Goal: Information Seeking & Learning: Compare options

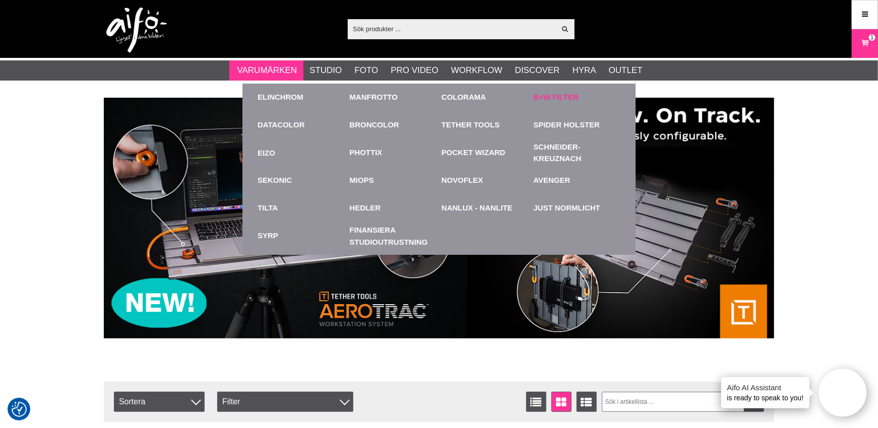
click at [556, 98] on link "B+W Filter" at bounding box center [556, 98] width 45 height 12
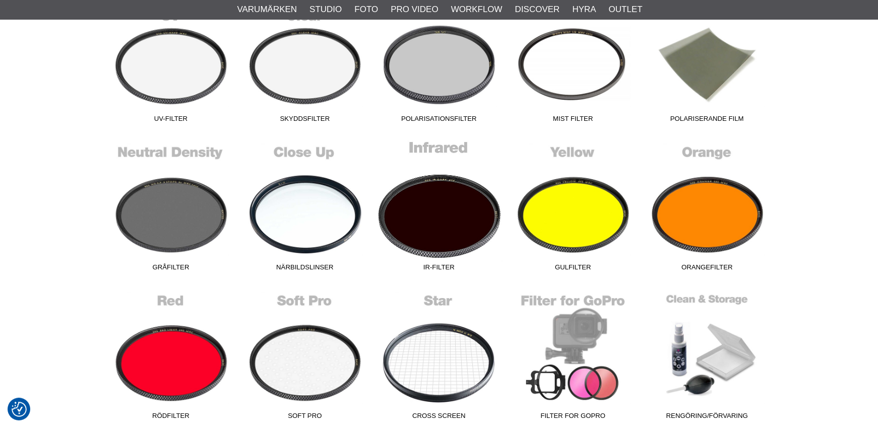
scroll to position [353, 0]
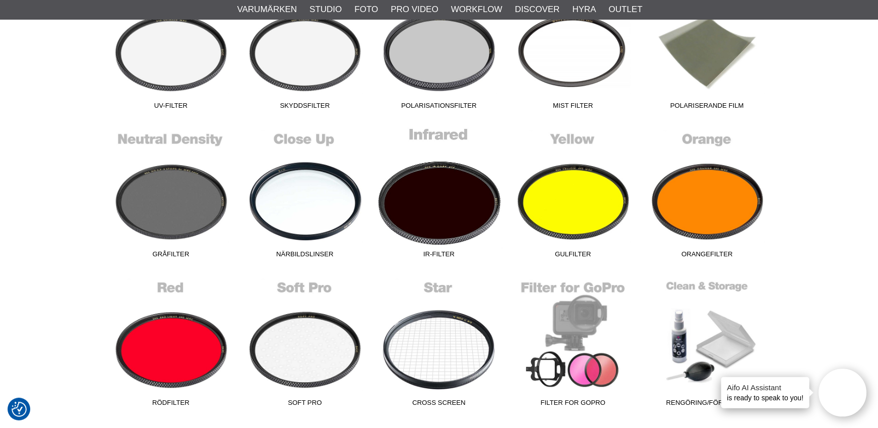
click at [450, 199] on link "IR-Filter" at bounding box center [439, 195] width 134 height 136
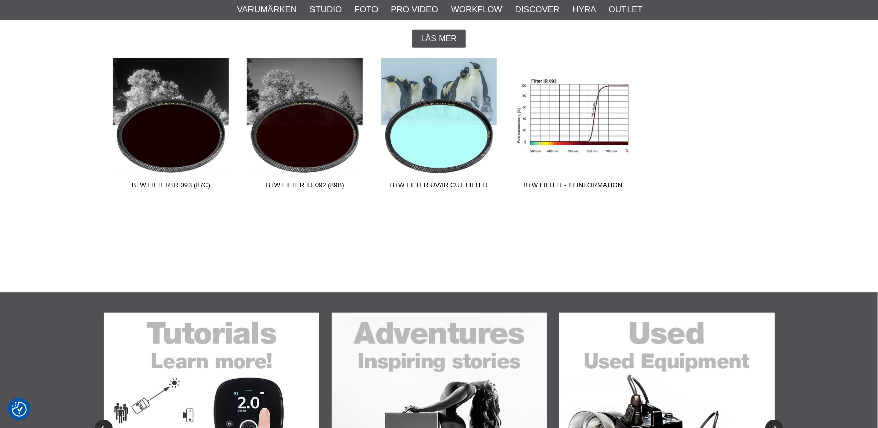
scroll to position [302, 0]
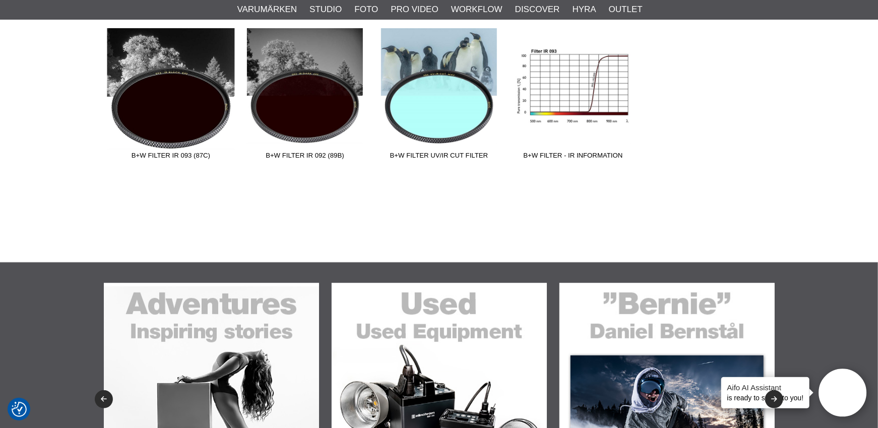
click at [166, 108] on link "B+W Filter IR 093 (87C)" at bounding box center [171, 96] width 134 height 136
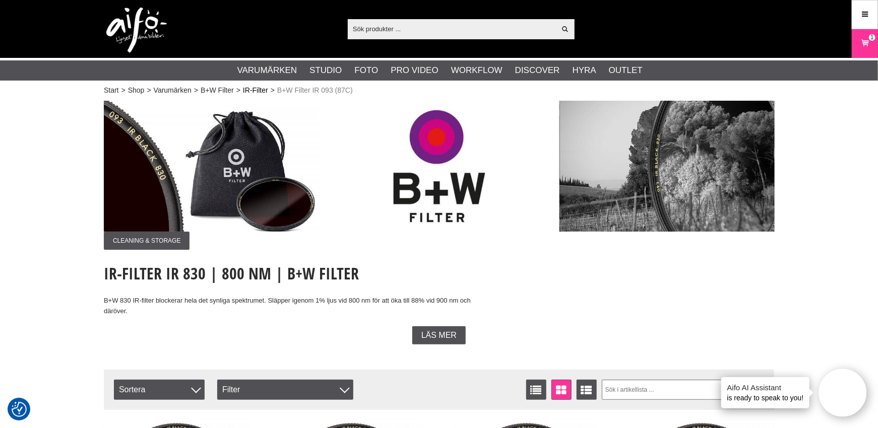
click at [264, 88] on link "IR-Filter" at bounding box center [255, 90] width 25 height 11
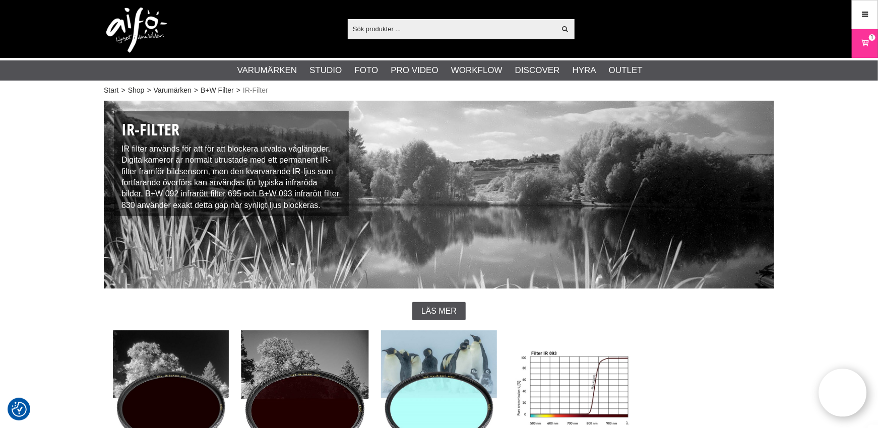
click at [280, 385] on link "B+W Filter IR 092 (89B)" at bounding box center [305, 399] width 134 height 136
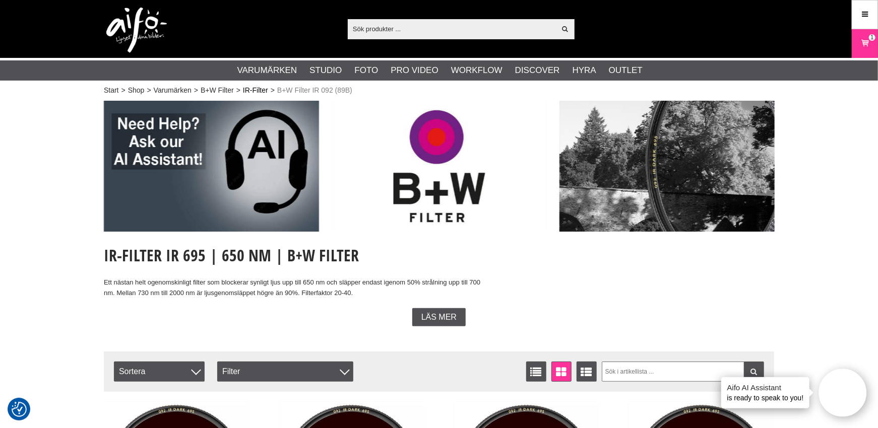
click at [258, 91] on link "IR-Filter" at bounding box center [255, 90] width 25 height 11
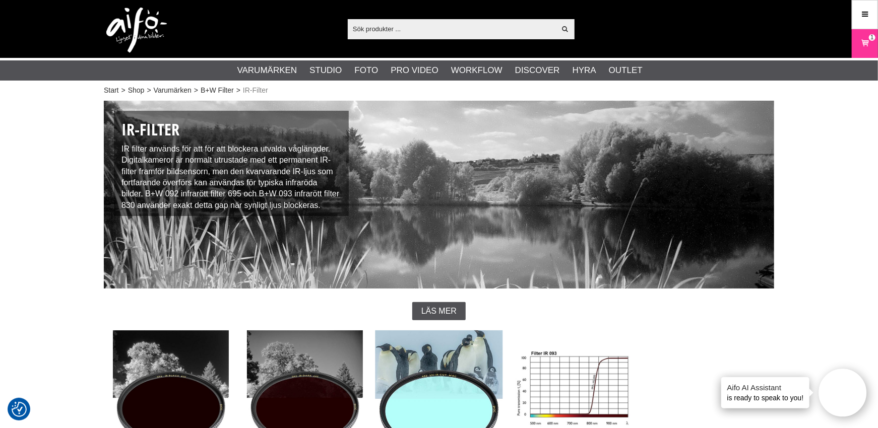
click at [422, 351] on link "B+W Filter UV/IR Cut Filter" at bounding box center [439, 399] width 134 height 136
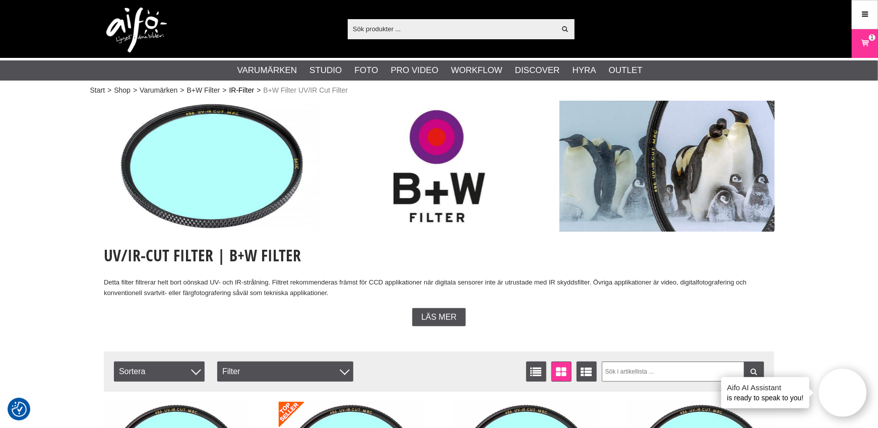
click at [241, 89] on link "IR-Filter" at bounding box center [241, 90] width 25 height 11
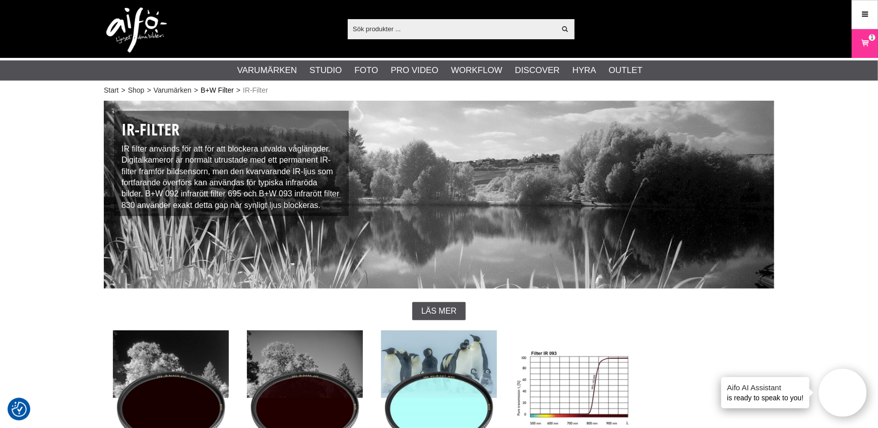
click at [218, 90] on link "B+W Filter" at bounding box center [217, 90] width 33 height 11
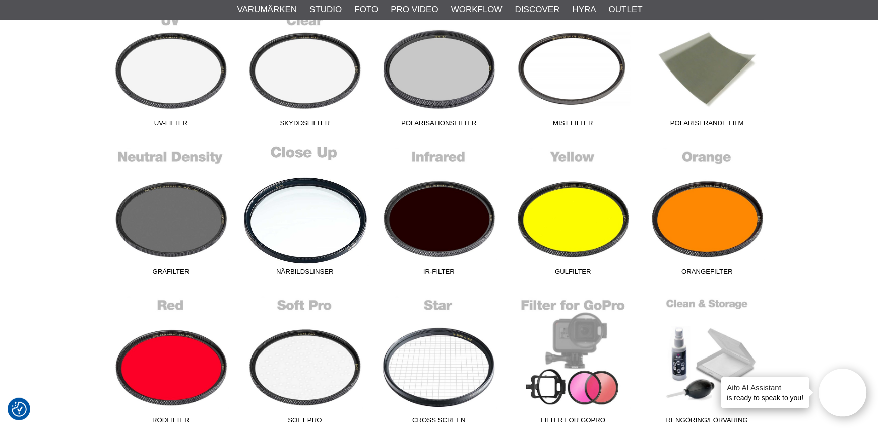
scroll to position [353, 0]
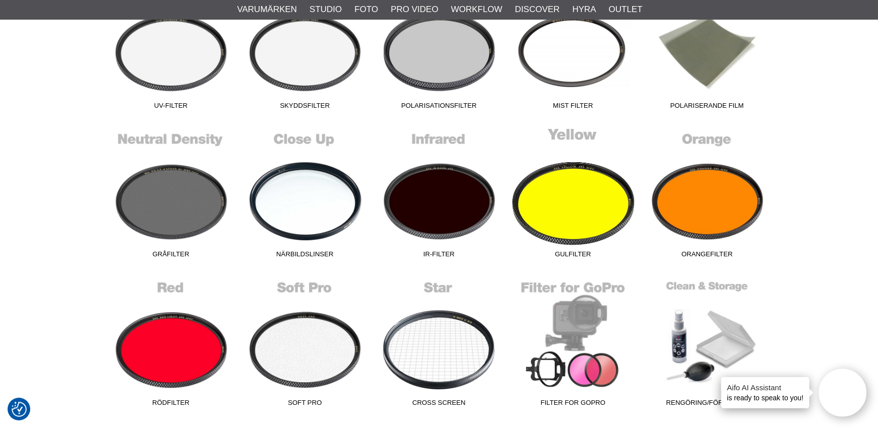
click at [583, 186] on link "Gulfilter" at bounding box center [573, 195] width 134 height 136
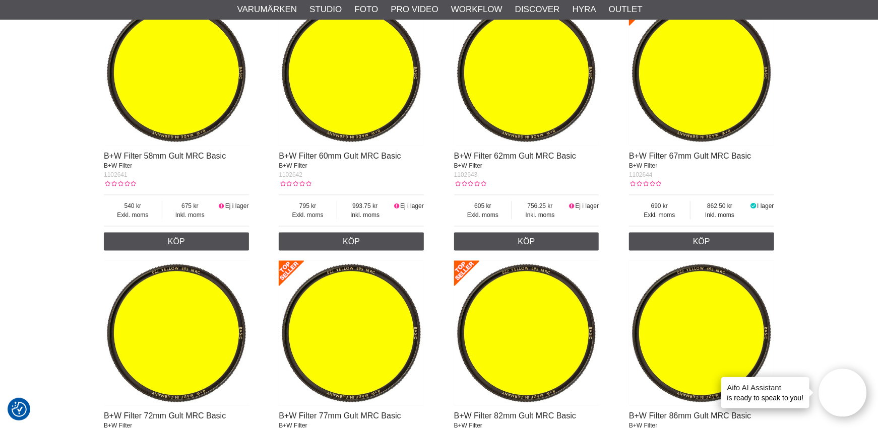
scroll to position [807, 0]
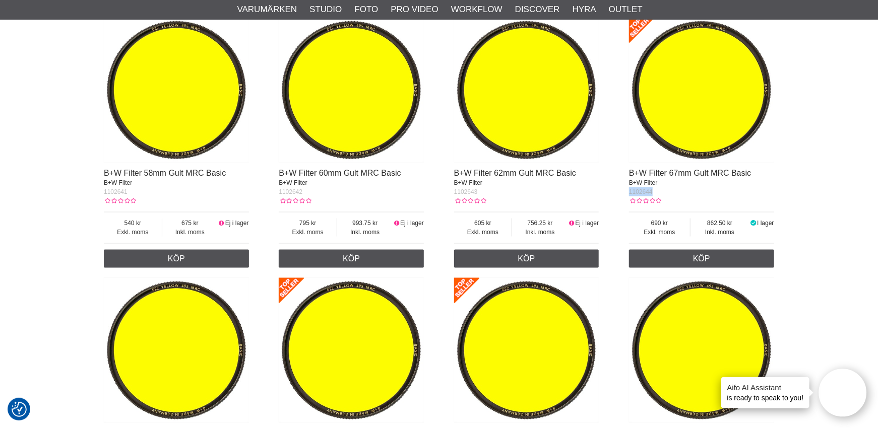
drag, startPoint x: 658, startPoint y: 192, endPoint x: 628, endPoint y: 195, distance: 30.4
click at [628, 195] on div "B+W Filter 37mm Gult MRC Basic B+W Filter 1102633 Exkl. moms 495 Inkl. moms 618…" at bounding box center [439, 142] width 670 height 1303
copy span "1102644"
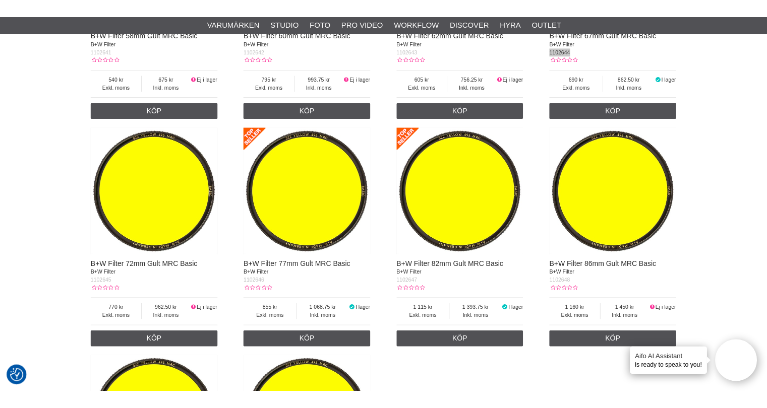
scroll to position [1109, 0]
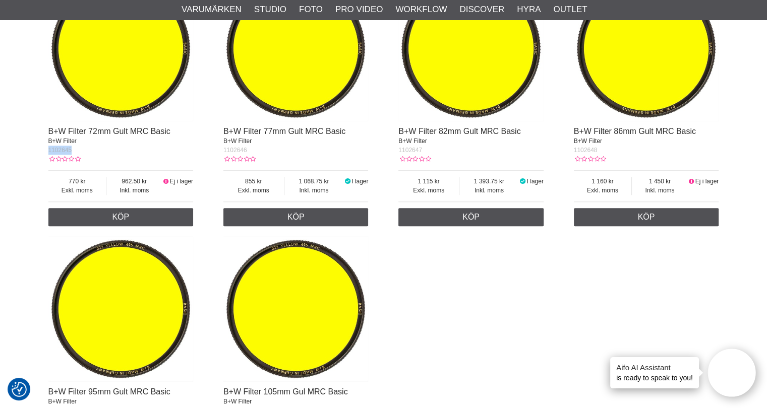
drag, startPoint x: 73, startPoint y: 149, endPoint x: 29, endPoint y: 149, distance: 43.9
copy span "1102645"
drag, startPoint x: 601, startPoint y: 150, endPoint x: 570, endPoint y: 153, distance: 31.4
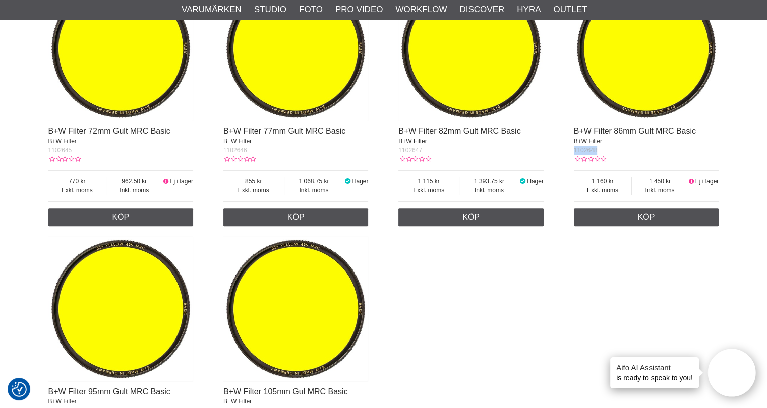
copy span "1102648"
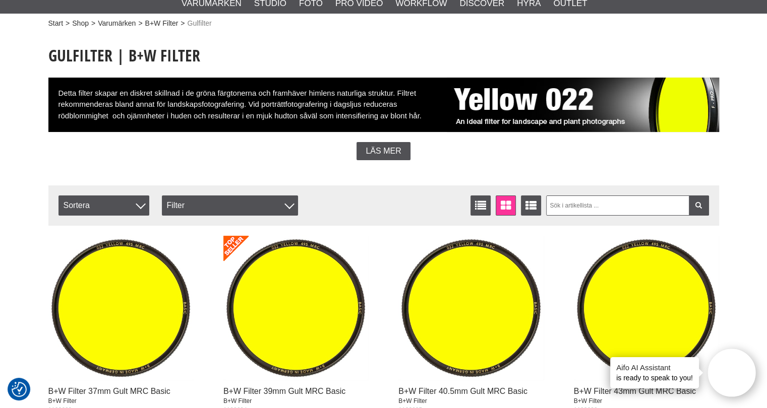
scroll to position [0, 0]
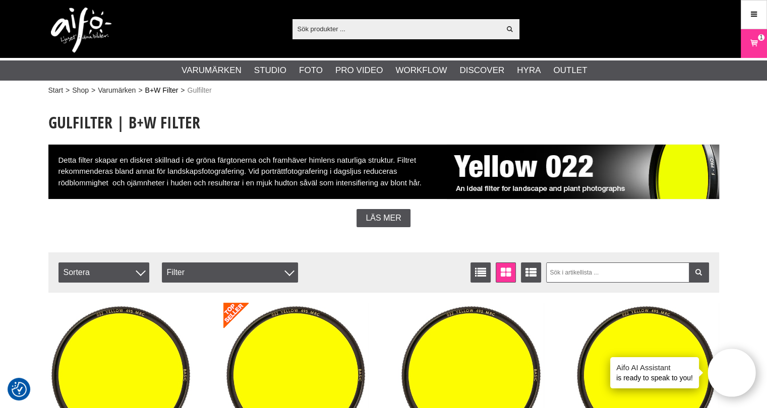
click at [166, 88] on link "B+W Filter" at bounding box center [161, 90] width 33 height 11
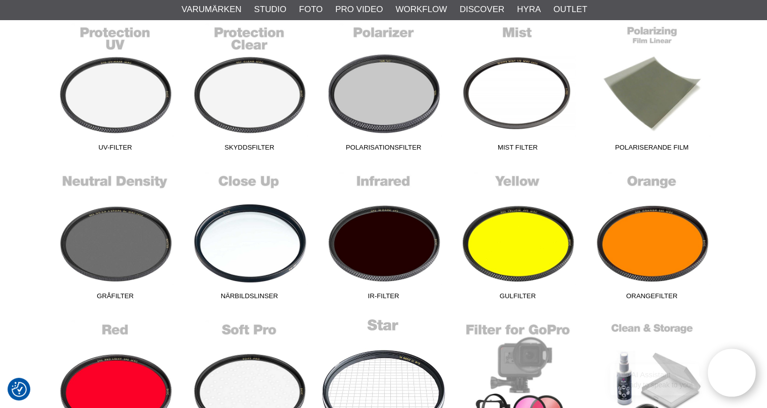
scroll to position [403, 0]
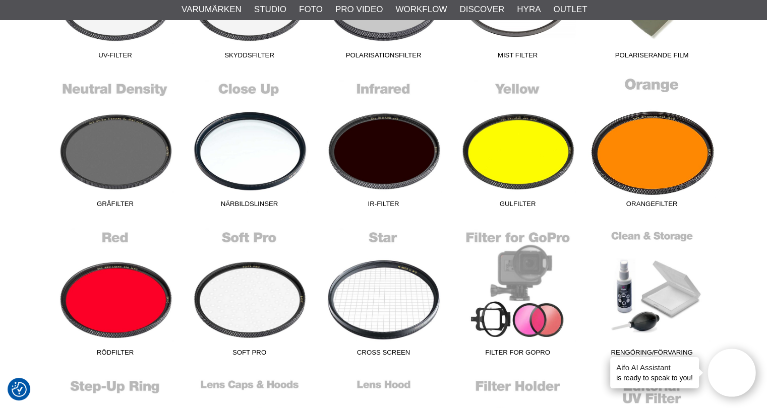
click at [651, 180] on link "Orangefilter" at bounding box center [652, 145] width 134 height 136
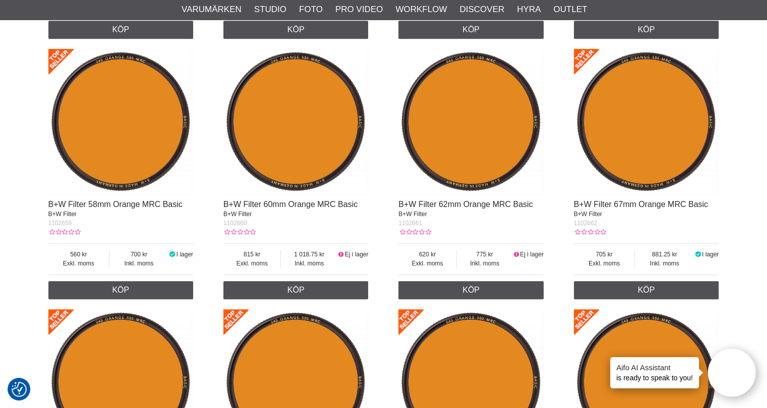
scroll to position [807, 0]
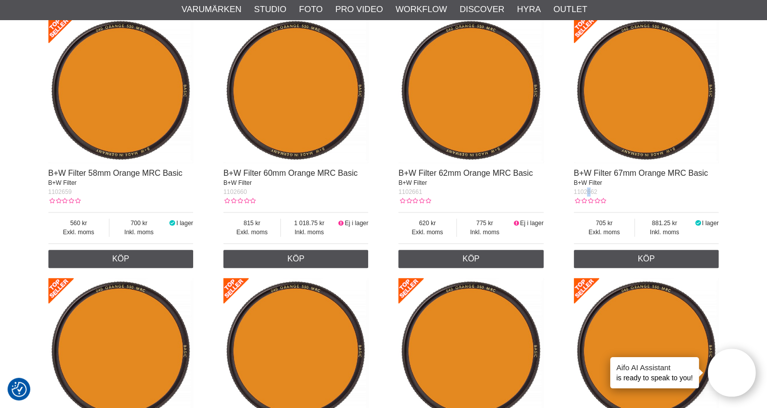
click at [588, 191] on span "1102662" at bounding box center [586, 192] width 24 height 7
drag, startPoint x: 595, startPoint y: 192, endPoint x: 568, endPoint y: 196, distance: 27.5
click at [568, 196] on div "B+W Filter 37mm Orange MRC Basic B+W Filter 1102651 Exkl. moms 515 Inkl. moms 6…" at bounding box center [383, 142] width 670 height 1303
copy span "1102662"
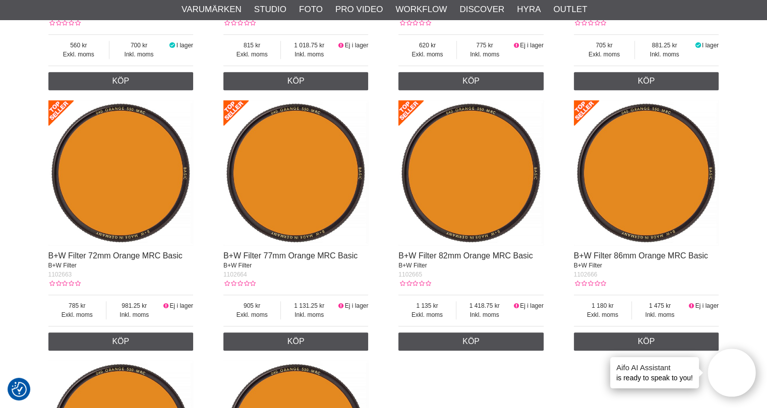
scroll to position [1008, 0]
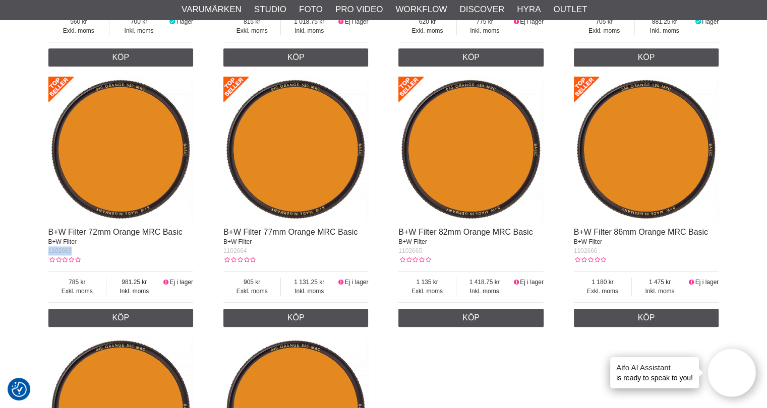
drag, startPoint x: 73, startPoint y: 253, endPoint x: 45, endPoint y: 252, distance: 28.2
copy span "1102663"
drag, startPoint x: 597, startPoint y: 250, endPoint x: 569, endPoint y: 252, distance: 28.8
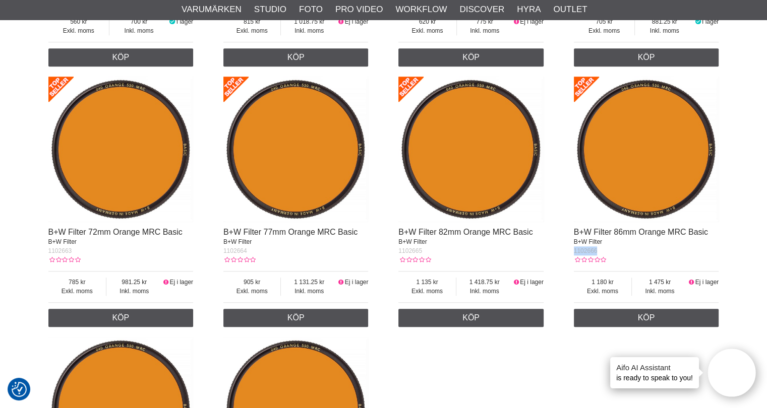
copy span "1102666"
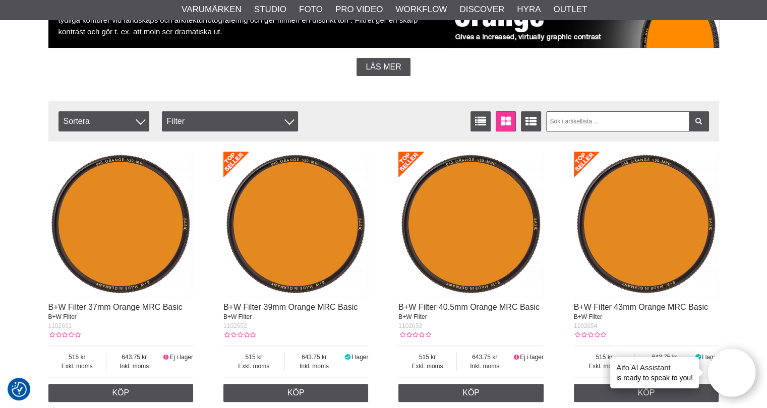
scroll to position [0, 0]
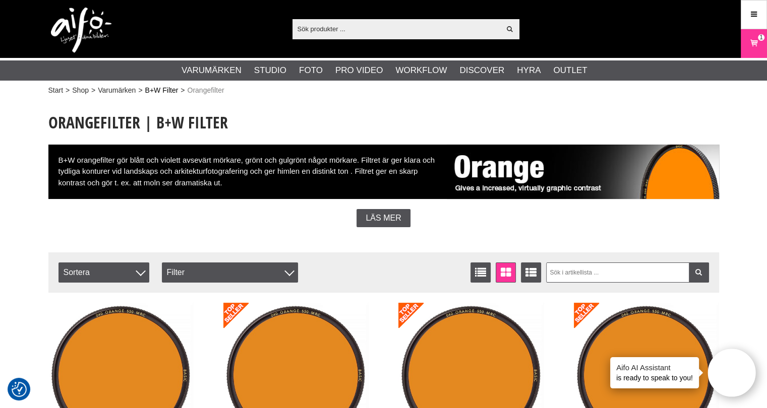
click at [164, 92] on link "B+W Filter" at bounding box center [161, 90] width 33 height 11
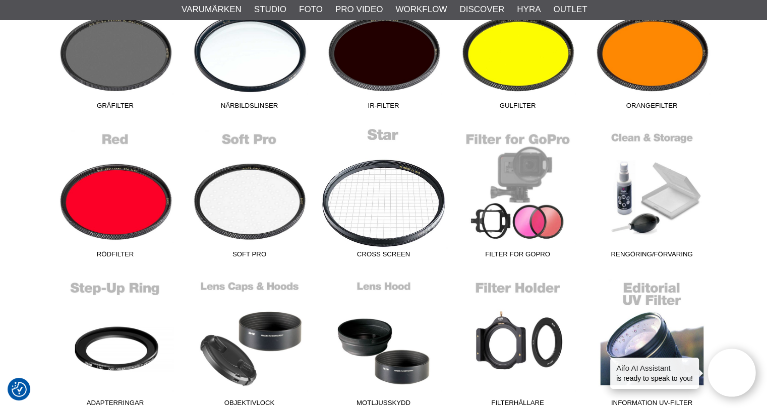
scroll to position [504, 0]
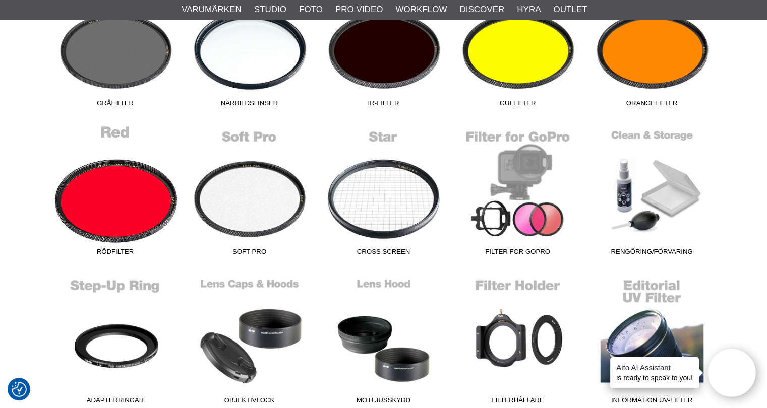
click at [115, 194] on link "Rödfilter" at bounding box center [115, 193] width 134 height 136
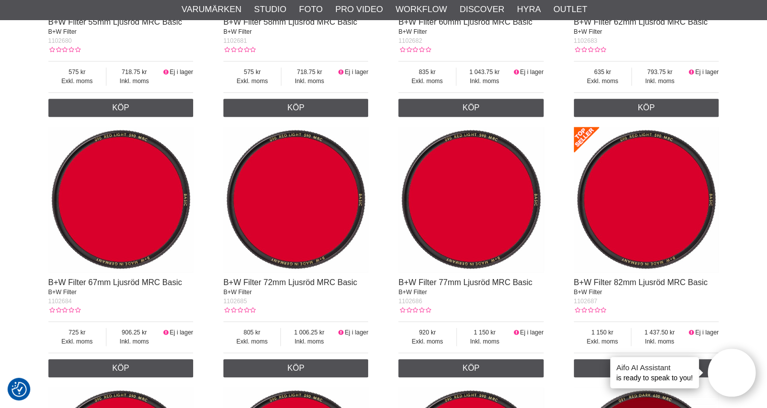
scroll to position [1008, 0]
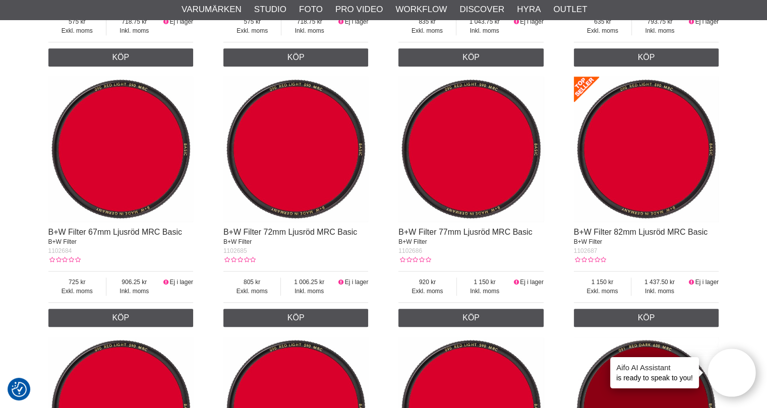
click at [59, 250] on span "1102684" at bounding box center [60, 251] width 24 height 7
copy span "1102684"
click at [240, 253] on span "1102685" at bounding box center [235, 251] width 24 height 7
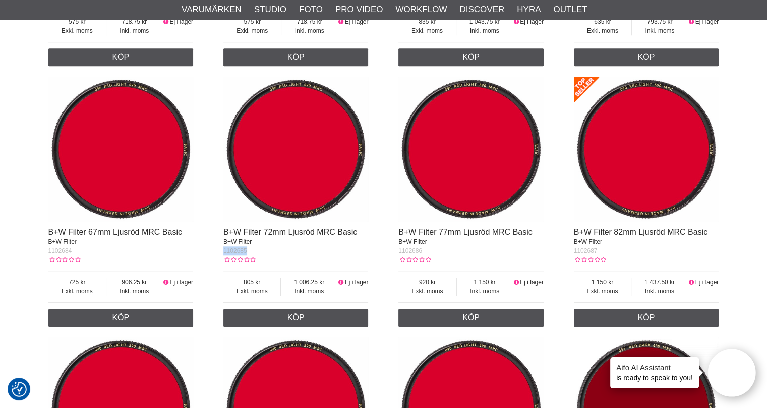
copy span "1102685"
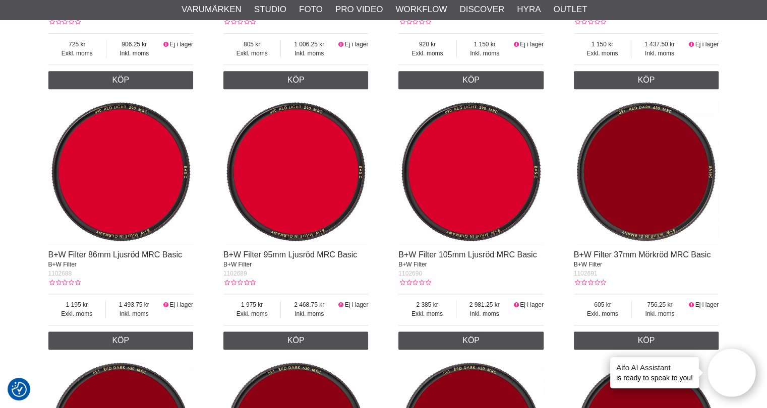
scroll to position [1260, 0]
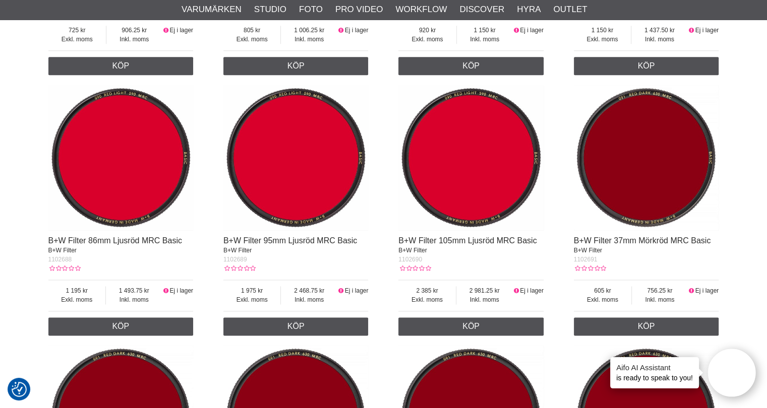
click at [55, 261] on span "1102688" at bounding box center [60, 259] width 24 height 7
click at [56, 261] on span "1102688" at bounding box center [60, 259] width 24 height 7
copy span "1102688"
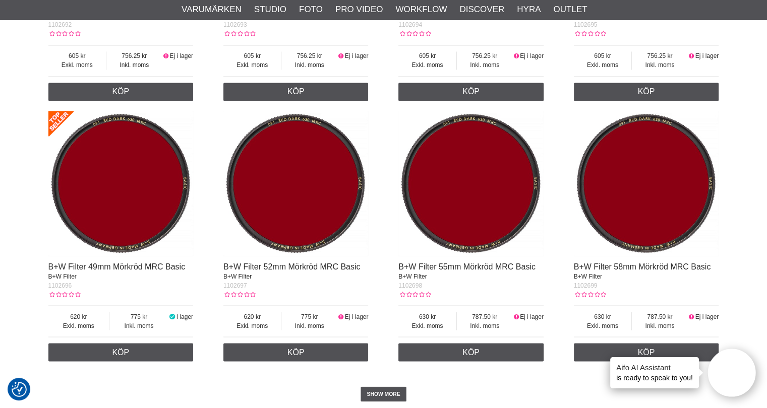
scroll to position [1815, 0]
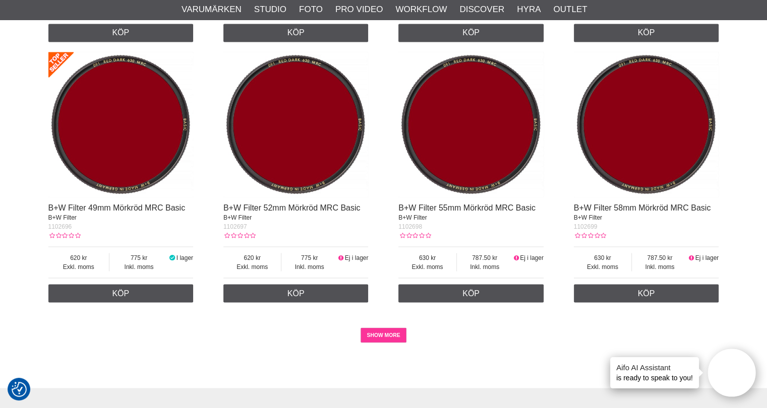
click at [391, 338] on link "SHOW MORE" at bounding box center [383, 335] width 46 height 15
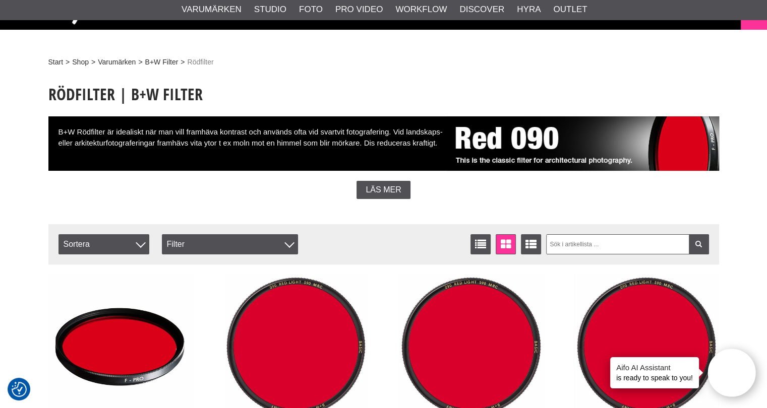
scroll to position [0, 0]
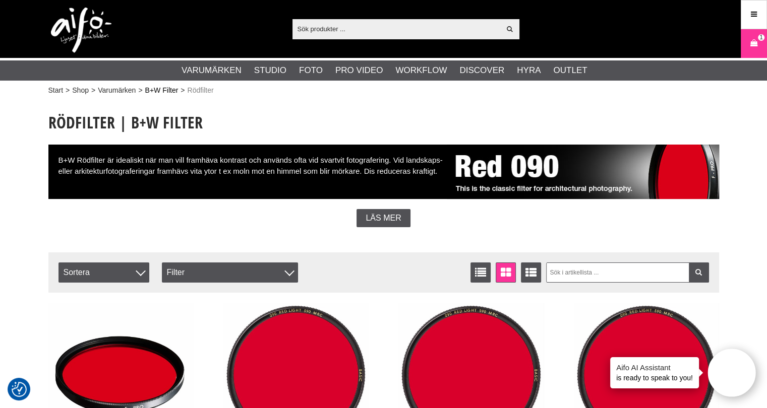
click at [160, 89] on link "B+W Filter" at bounding box center [161, 90] width 33 height 11
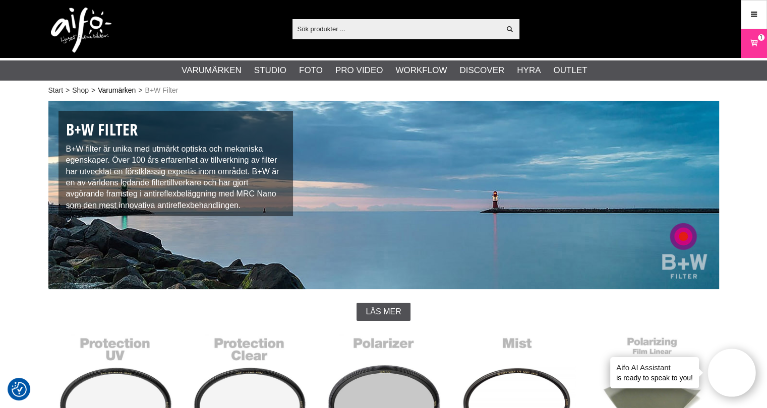
click at [117, 91] on link "Varumärken" at bounding box center [117, 90] width 38 height 11
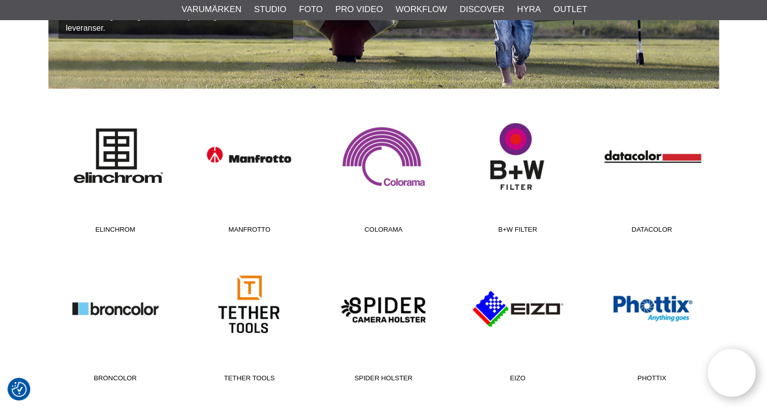
scroll to position [202, 0]
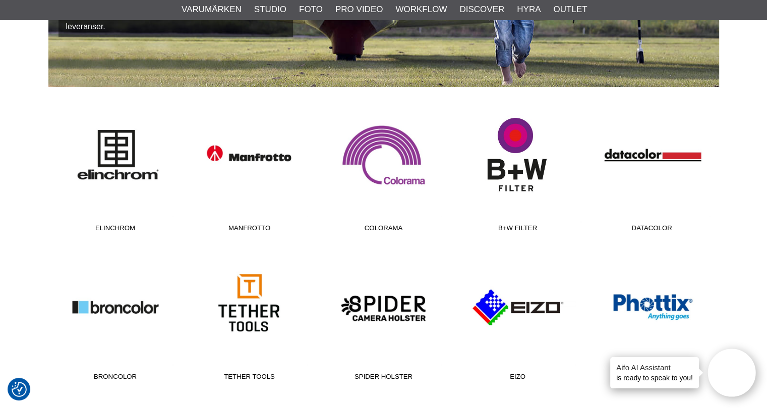
click at [508, 173] on link "B+W Filter" at bounding box center [518, 169] width 134 height 136
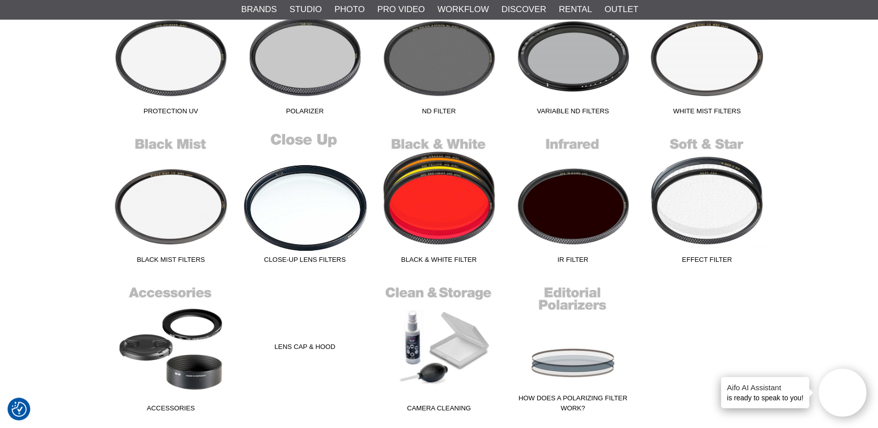
scroll to position [353, 0]
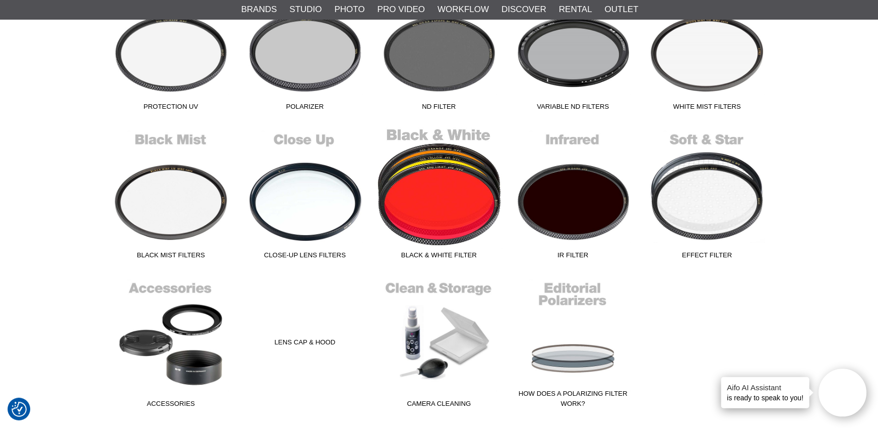
click at [420, 192] on link "Black & White Filter" at bounding box center [439, 196] width 134 height 136
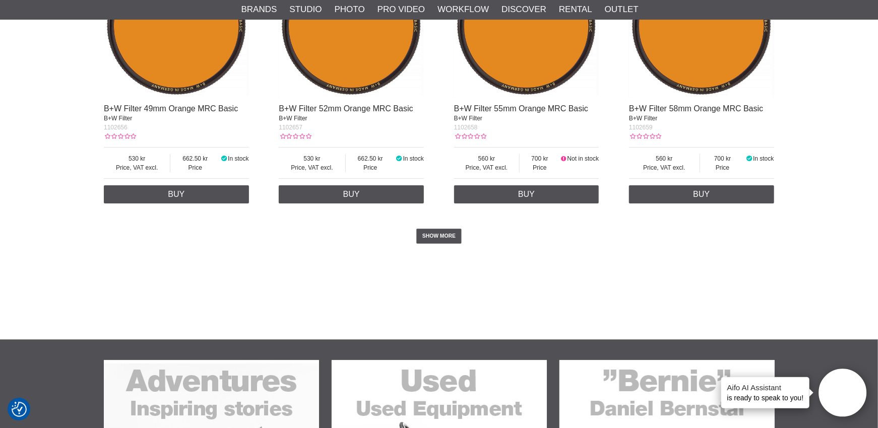
scroll to position [2168, 0]
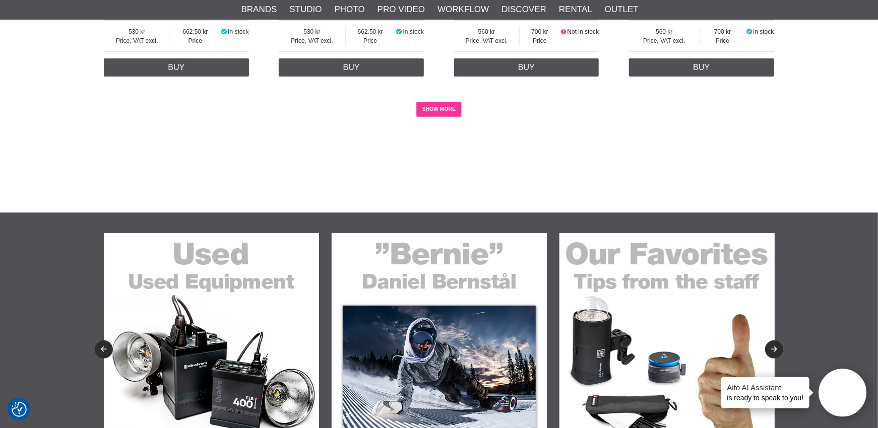
click at [451, 111] on link "SHOW MORE" at bounding box center [439, 109] width 46 height 15
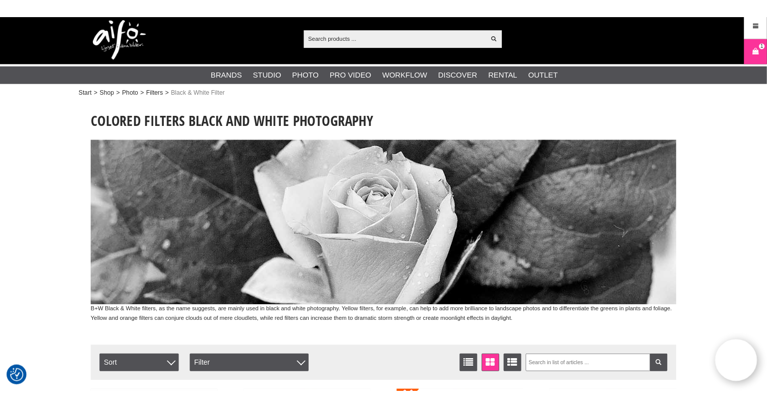
scroll to position [0, 0]
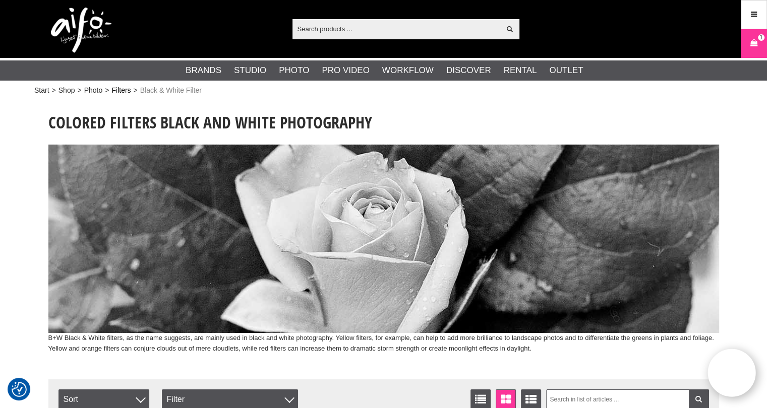
click at [117, 88] on link "Filters" at bounding box center [120, 90] width 19 height 11
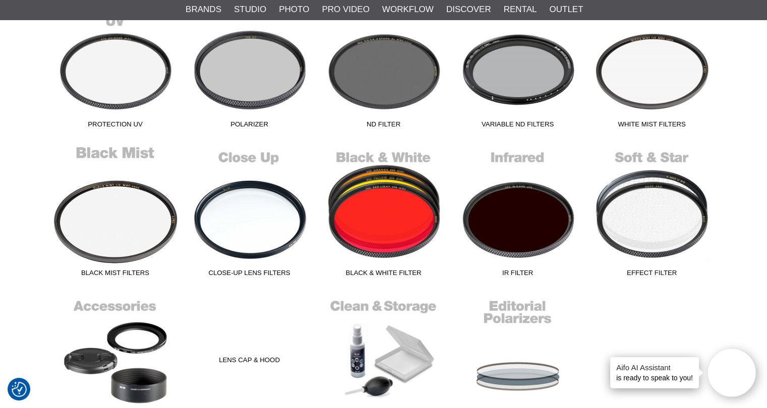
scroll to position [353, 0]
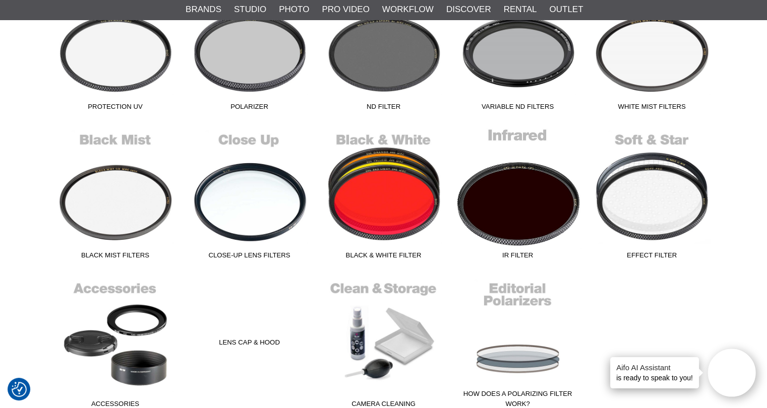
click at [493, 222] on link "IR Filter" at bounding box center [518, 196] width 134 height 136
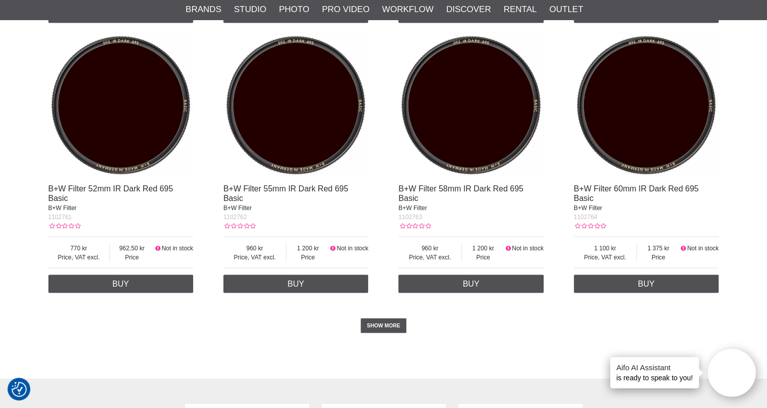
scroll to position [1916, 0]
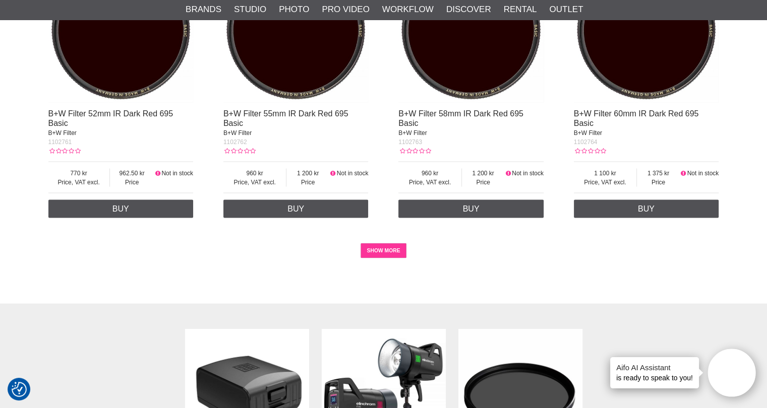
click at [377, 256] on link "SHOW MORE" at bounding box center [383, 250] width 46 height 15
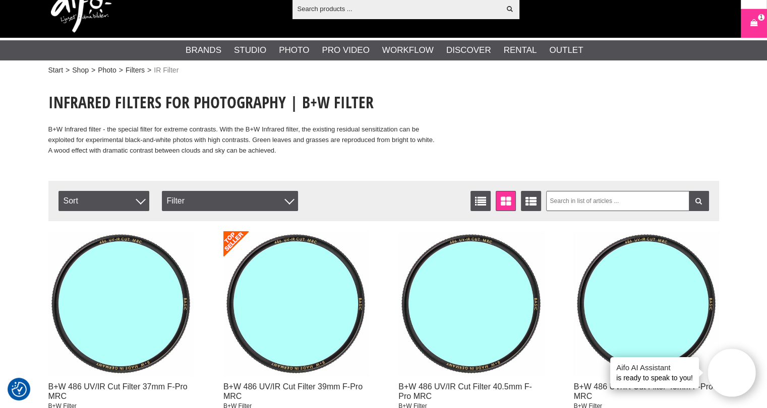
scroll to position [0, 0]
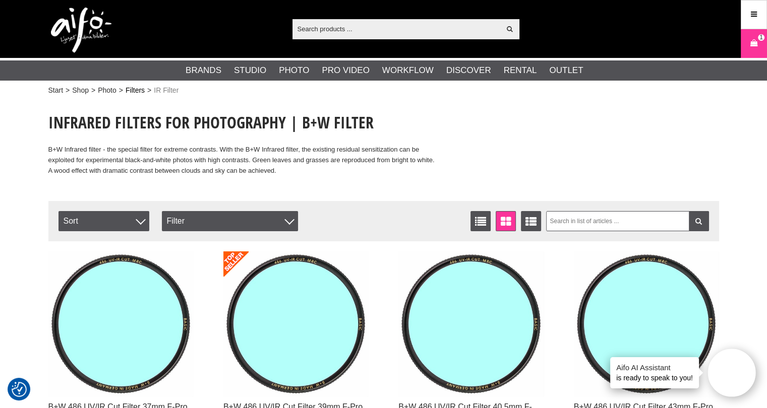
click at [137, 89] on link "Filters" at bounding box center [135, 90] width 19 height 11
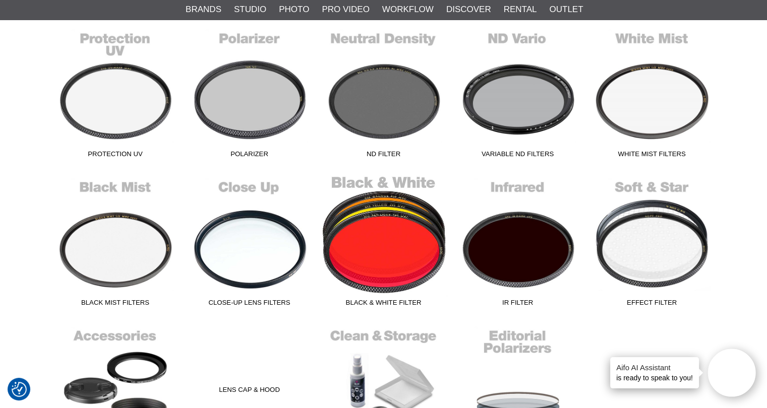
scroll to position [353, 0]
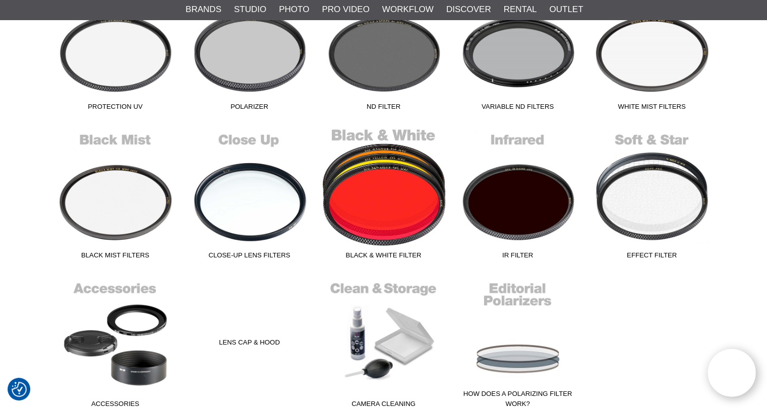
click at [391, 212] on link "Black & White Filter" at bounding box center [384, 196] width 134 height 136
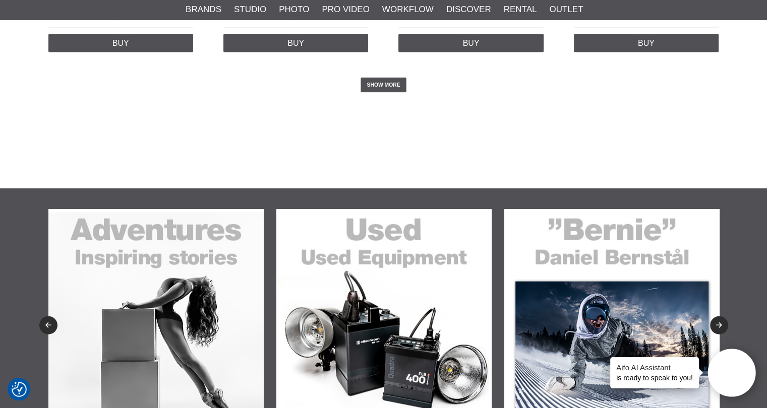
scroll to position [2067, 0]
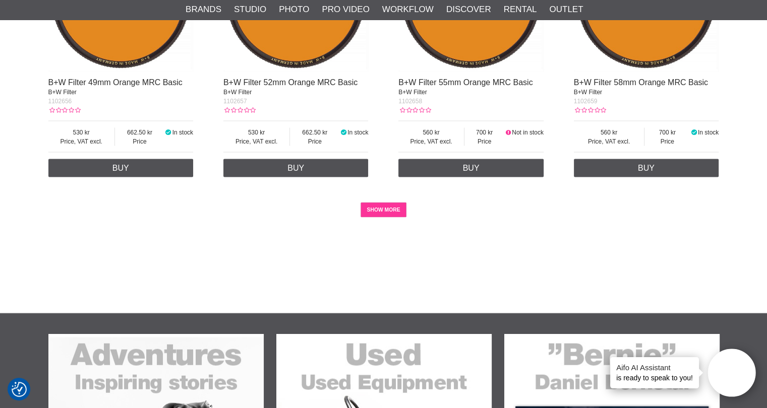
click at [371, 215] on link "SHOW MORE" at bounding box center [383, 210] width 46 height 15
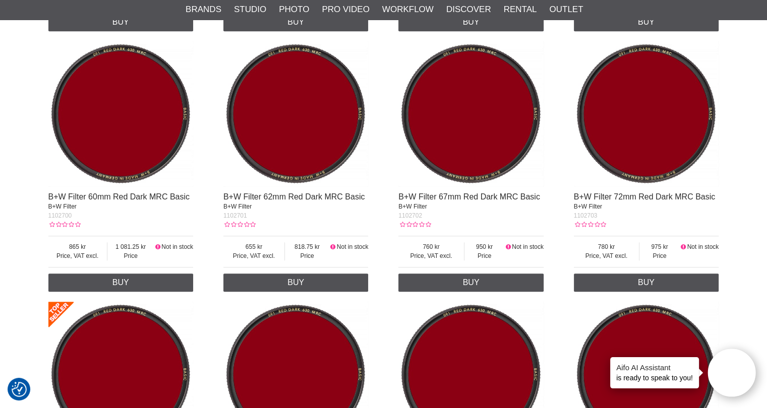
scroll to position [4638, 0]
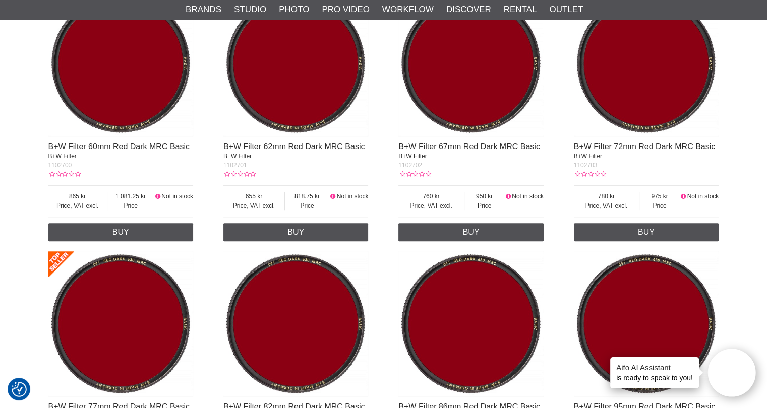
click at [411, 167] on span "1102702" at bounding box center [410, 165] width 24 height 7
copy span "1102702"
click at [587, 165] on span "1102703" at bounding box center [586, 165] width 24 height 7
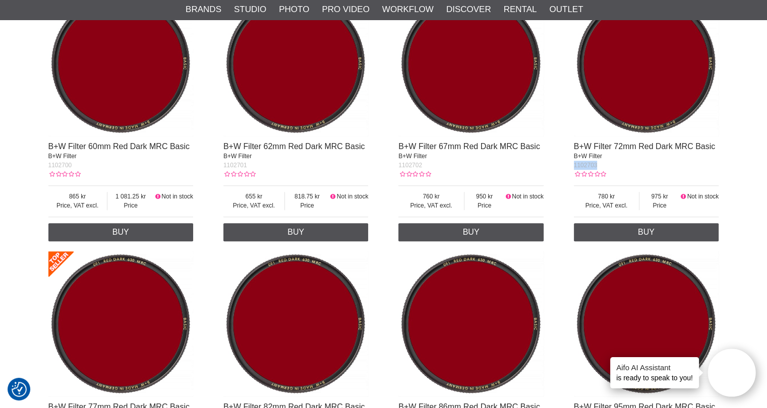
copy span "1102703"
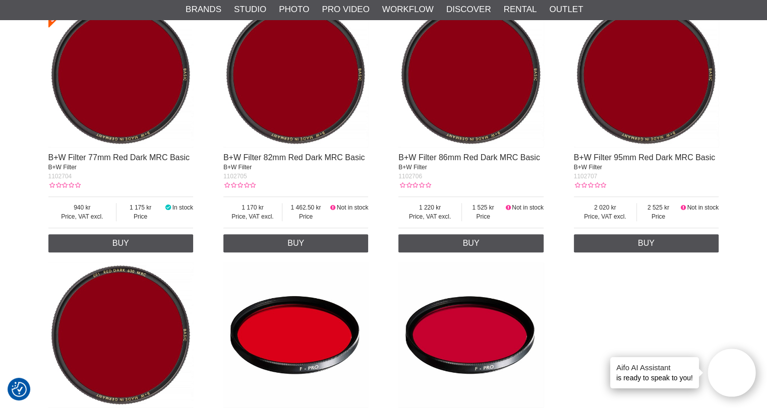
scroll to position [4890, 0]
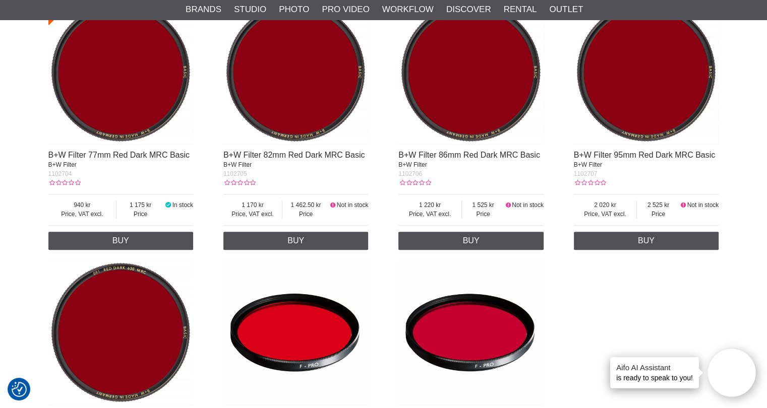
click at [413, 177] on span "1102706" at bounding box center [410, 173] width 24 height 7
click at [413, 176] on span "1102706" at bounding box center [410, 173] width 24 height 7
copy span "1102706"
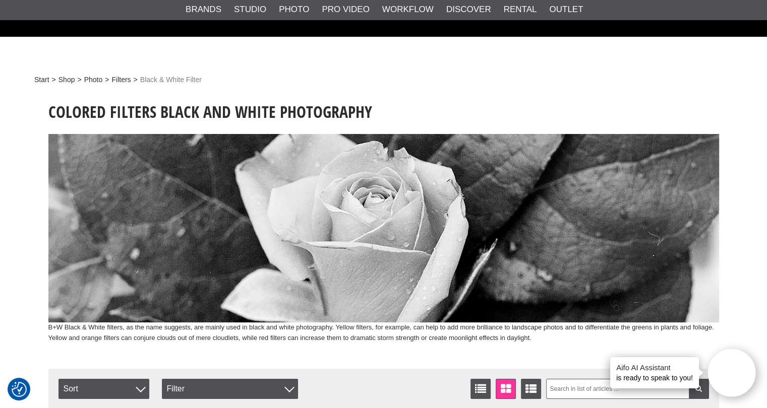
scroll to position [0, 0]
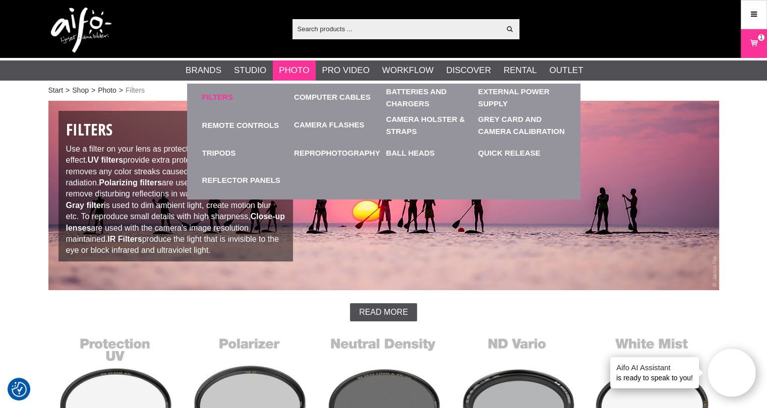
click at [224, 92] on link "Filters" at bounding box center [217, 98] width 31 height 12
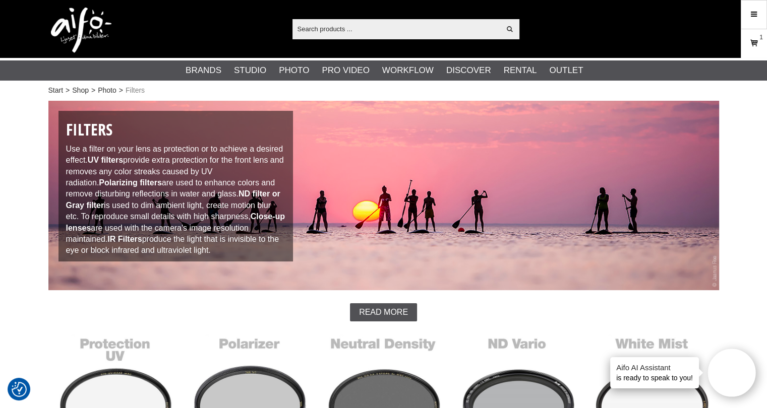
click at [746, 46] on link "Cart 1" at bounding box center [753, 44] width 25 height 24
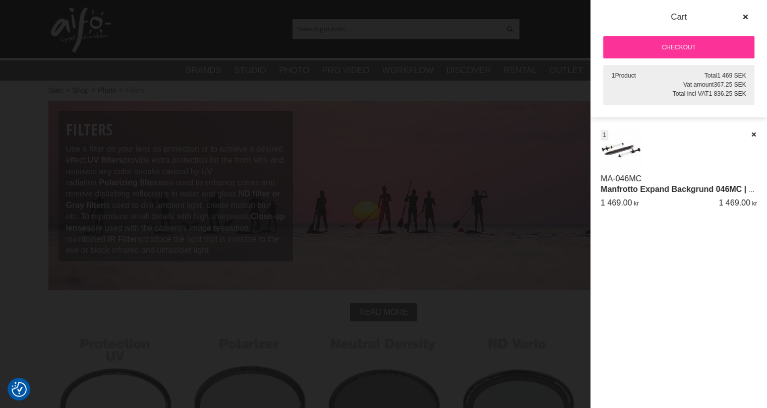
click at [397, 36] on div at bounding box center [383, 204] width 767 height 408
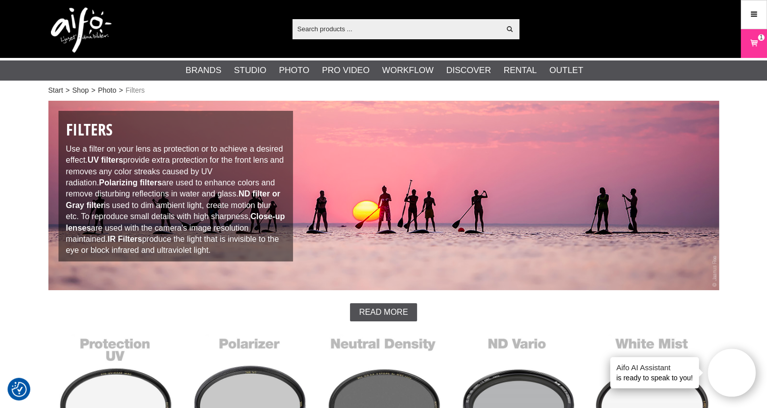
click at [167, 36] on div "Show all Products Categories out of products Your search for yielded no hits. P…" at bounding box center [384, 29] width 686 height 58
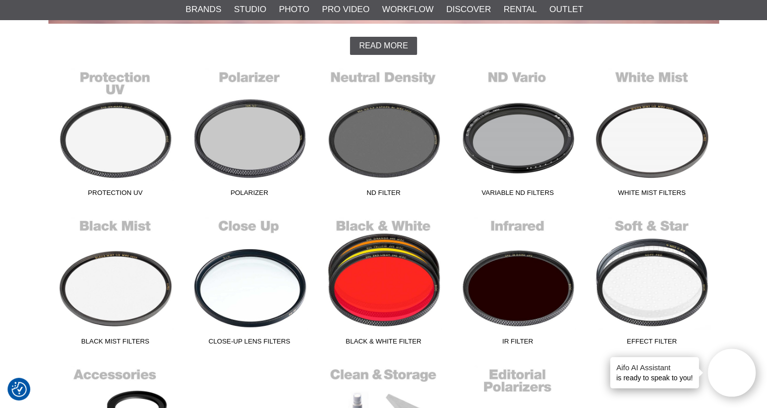
scroll to position [252, 0]
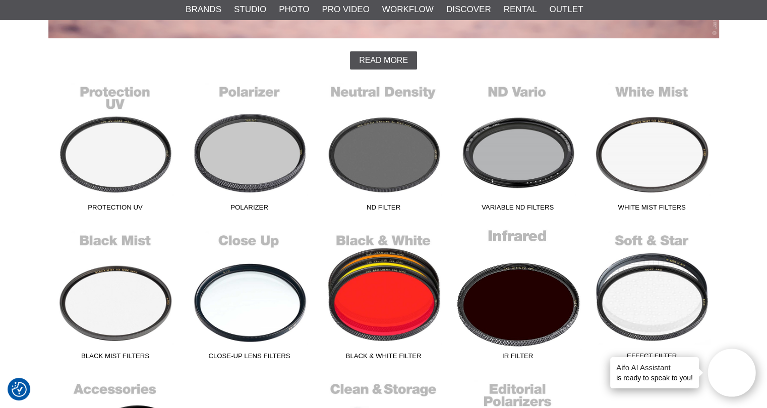
click at [520, 327] on link "IR Filter" at bounding box center [518, 296] width 134 height 136
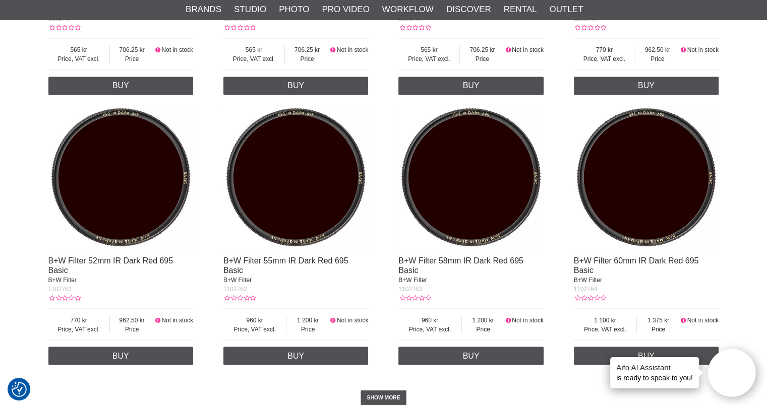
scroll to position [1815, 0]
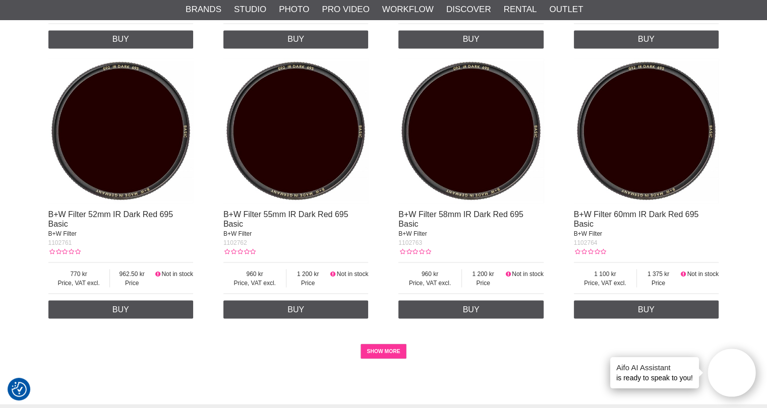
click at [386, 354] on link "SHOW MORE" at bounding box center [383, 351] width 46 height 15
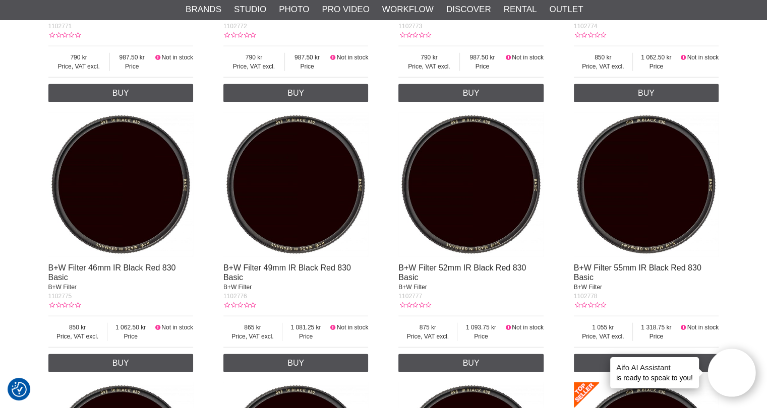
scroll to position [2571, 0]
